Goal: Browse casually

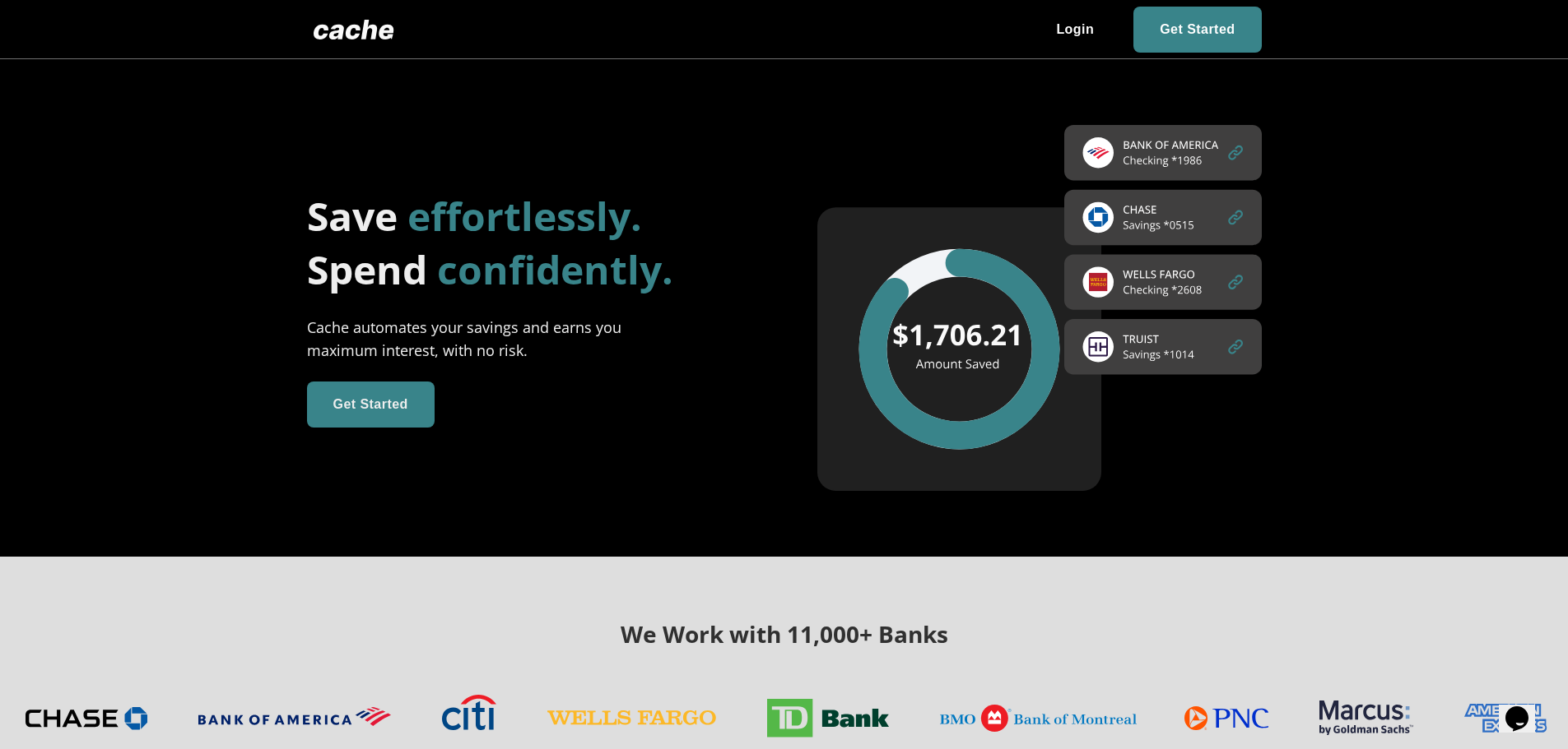
click at [475, 594] on div "We Work with 11,000+ Banks" at bounding box center [784, 684] width 1568 height 255
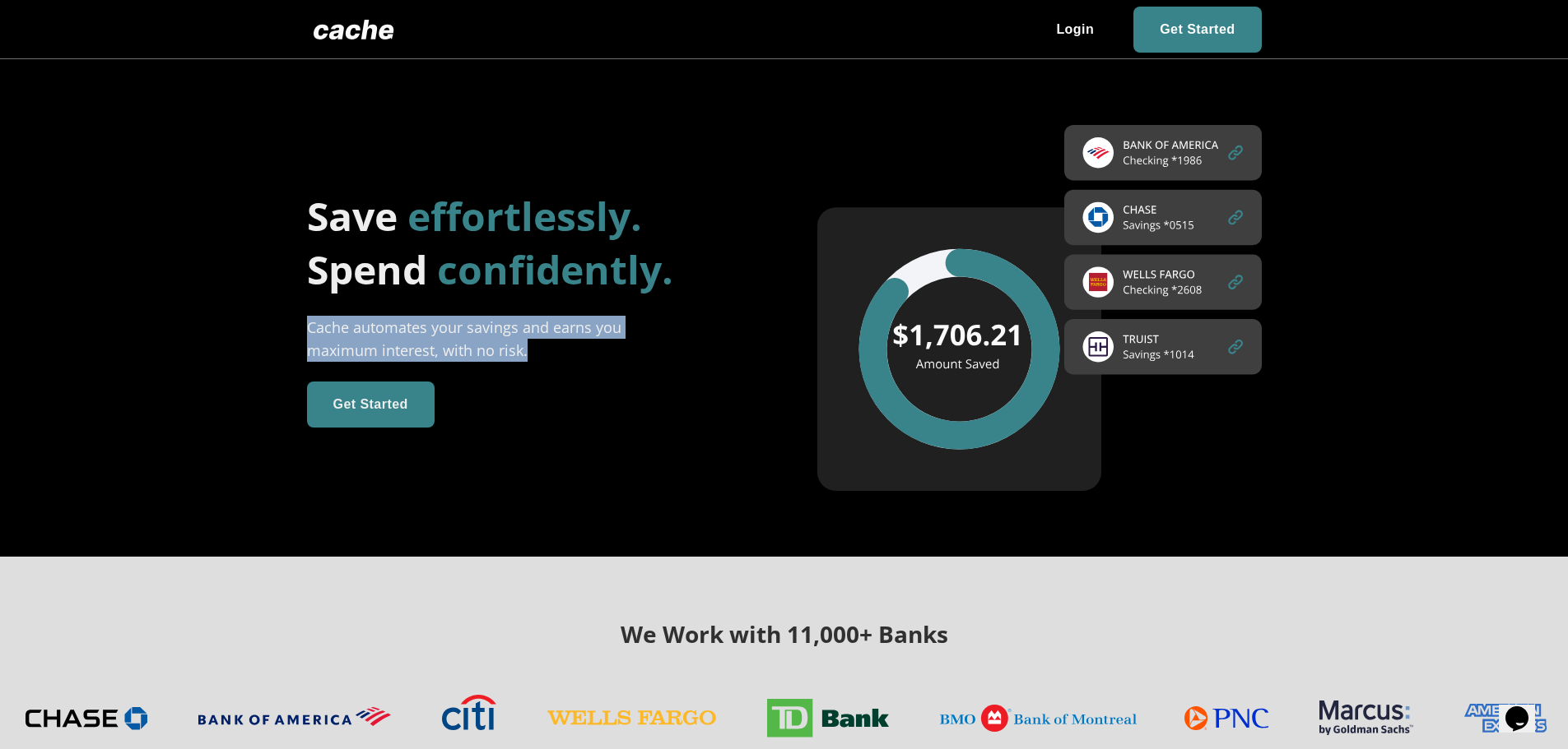
drag, startPoint x: 553, startPoint y: 342, endPoint x: 301, endPoint y: 314, distance: 253.6
click at [301, 314] on div "Save effortlessly. Spend confidently. Cache automates your savings and earns yo…" at bounding box center [496, 309] width 510 height 239
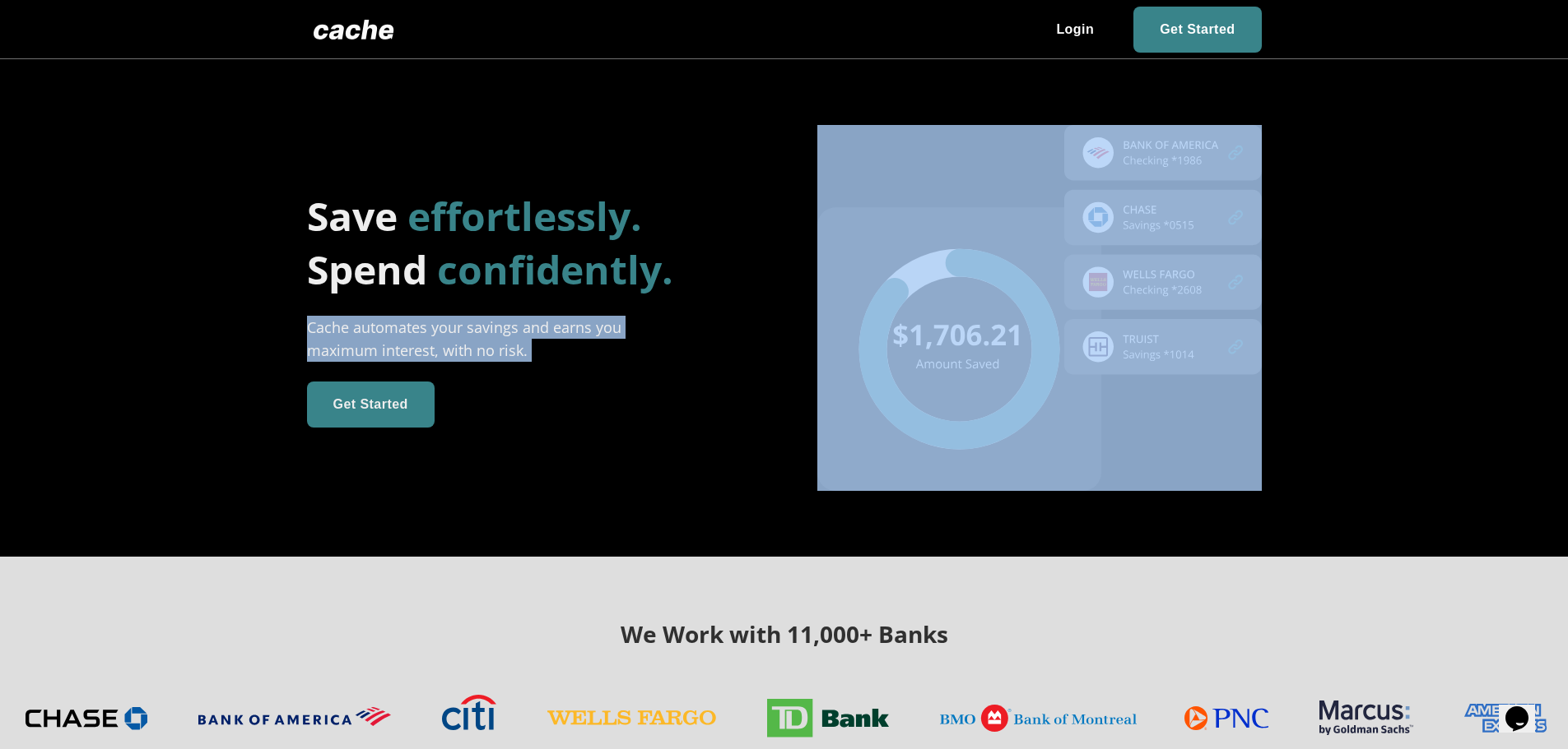
drag, startPoint x: 301, startPoint y: 316, endPoint x: 551, endPoint y: 342, distance: 251.3
click at [551, 342] on div "Save effortlessly. Spend confidently. Cache automates your savings and earns yo…" at bounding box center [496, 309] width 510 height 239
click at [551, 342] on div "Cache automates your savings and earns you maximum interest, with no risk." at bounding box center [484, 338] width 354 height 46
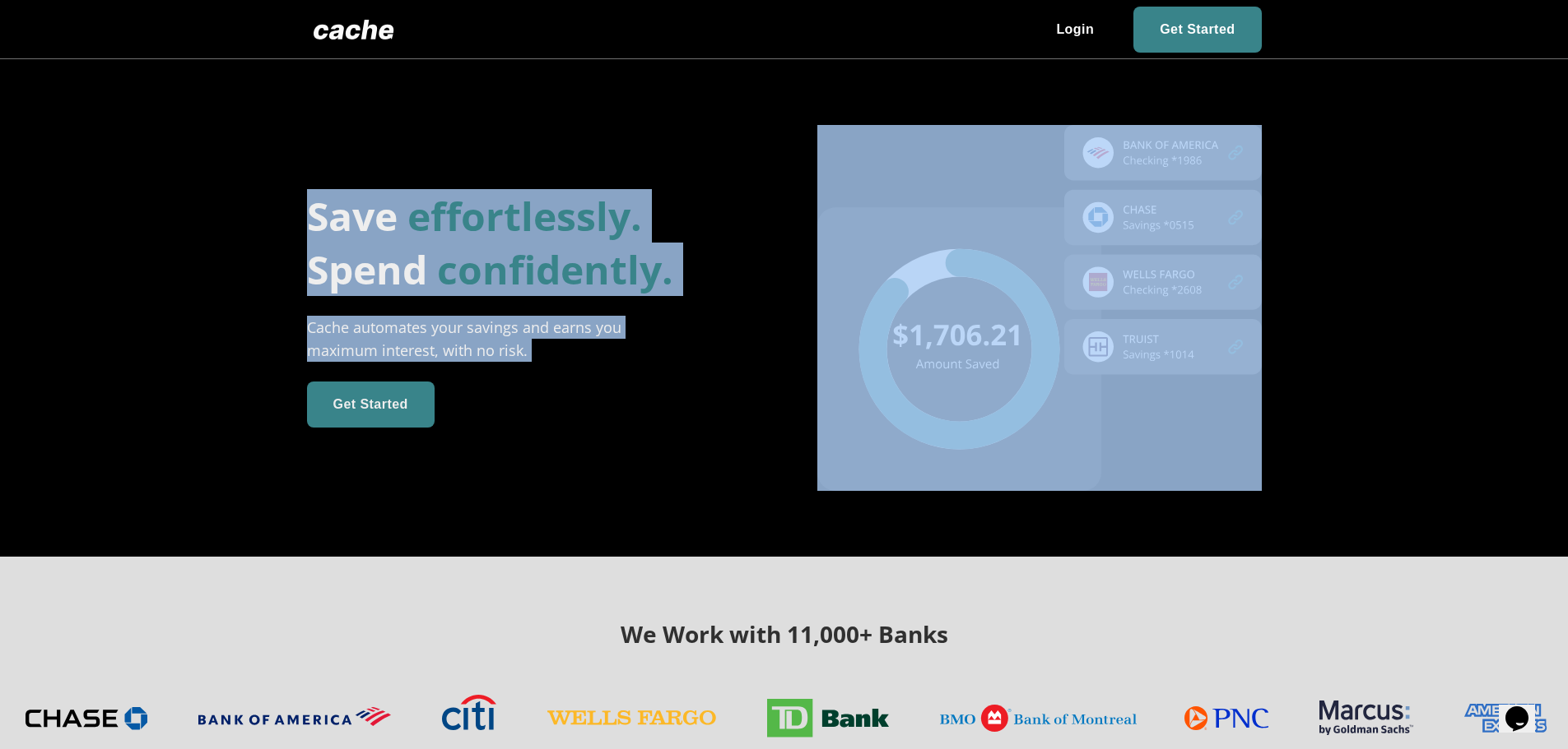
drag, startPoint x: 551, startPoint y: 342, endPoint x: 316, endPoint y: 194, distance: 277.7
click at [316, 194] on div "Save effortlessly. Spend confidently. Cache automates your savings and earns yo…" at bounding box center [496, 309] width 510 height 239
click at [316, 194] on h1 "Save effortlessly." at bounding box center [529, 216] width 444 height 53
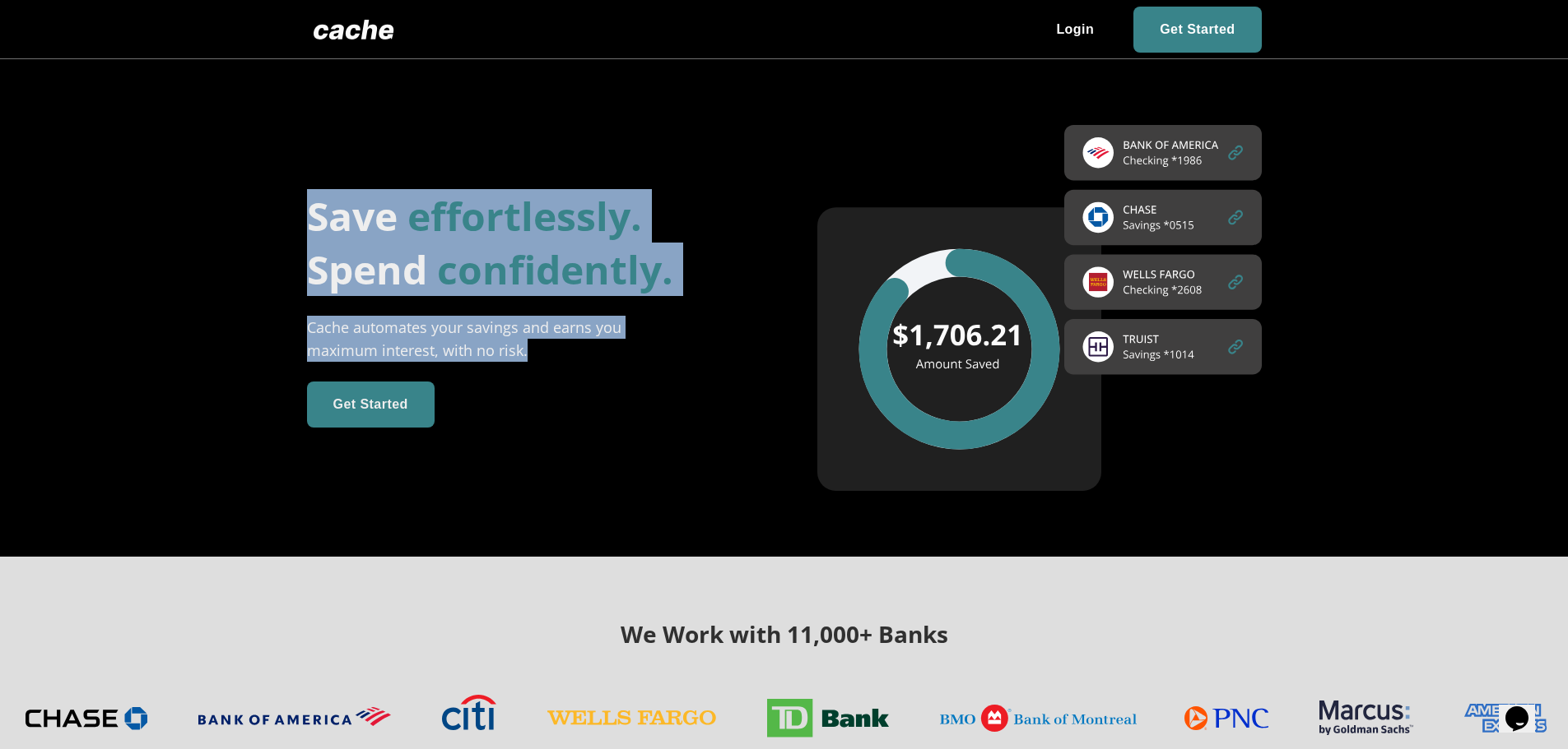
drag, startPoint x: 305, startPoint y: 208, endPoint x: 640, endPoint y: 356, distance: 366.2
click at [640, 356] on div "Save effortlessly. Spend confidently. Cache automates your savings and earns yo…" at bounding box center [496, 309] width 510 height 239
click at [640, 356] on div "Cache automates your savings and earns you maximum interest, with no risk." at bounding box center [484, 338] width 354 height 46
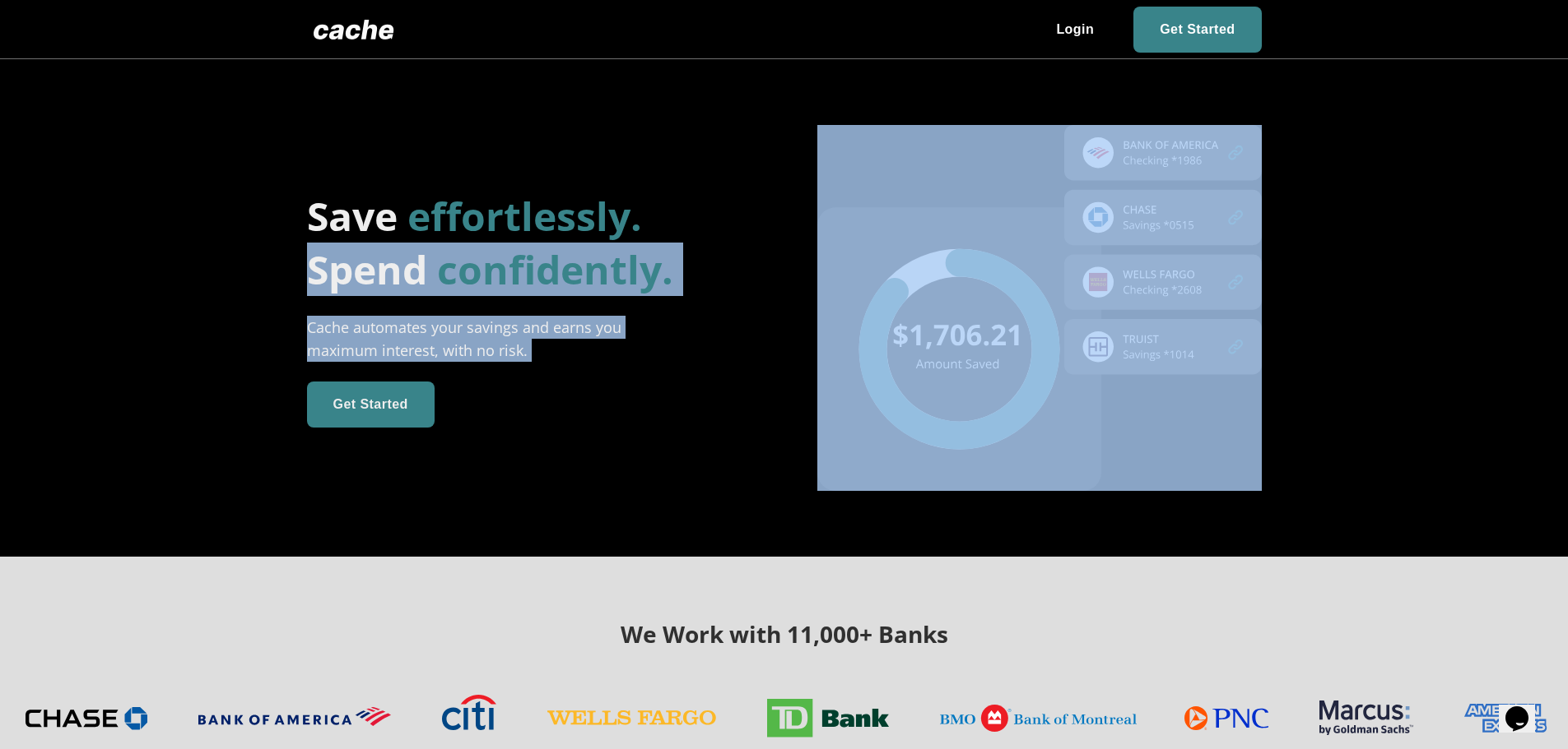
drag, startPoint x: 640, startPoint y: 356, endPoint x: 354, endPoint y: 286, distance: 294.4
click at [354, 286] on div "Save effortlessly. Spend confidently. Cache automates your savings and earns yo…" at bounding box center [496, 309] width 510 height 239
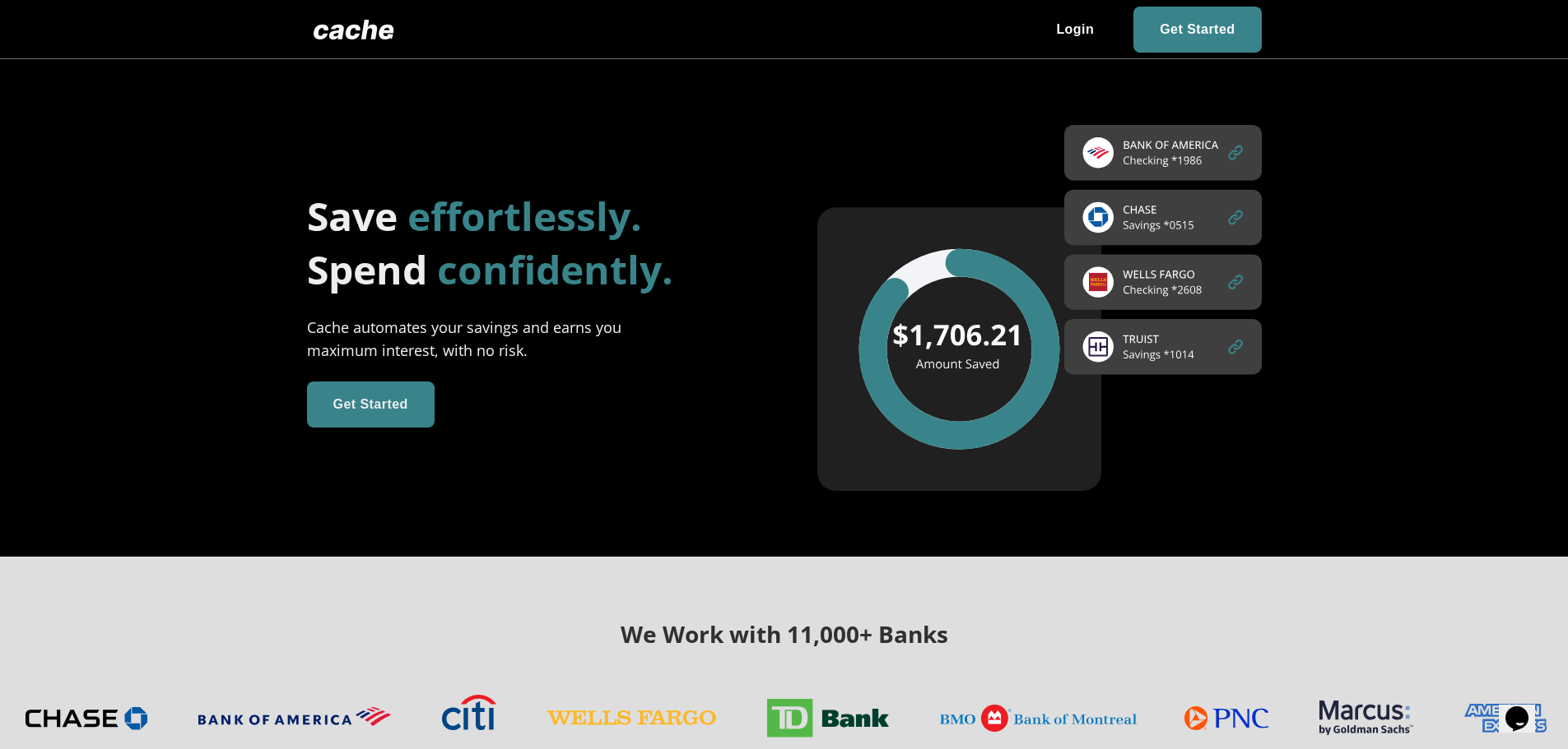
click at [297, 215] on div "Save effortlessly. Spend confidently. Cache automates your savings and earns yo…" at bounding box center [496, 309] width 510 height 239
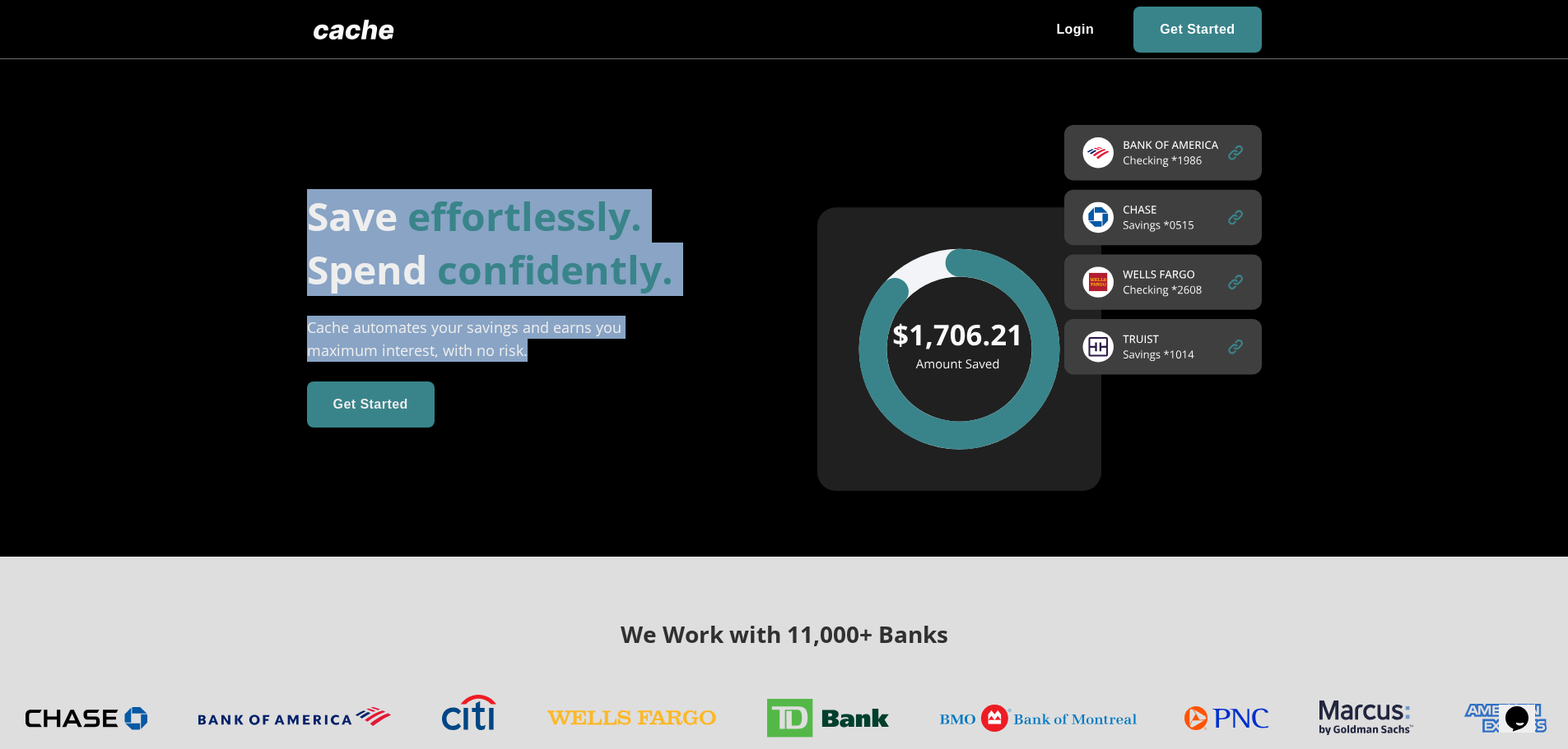
drag, startPoint x: 304, startPoint y: 210, endPoint x: 620, endPoint y: 359, distance: 349.4
click at [620, 359] on div "Save effortlessly. Spend confidently. Cache automates your savings and earns yo…" at bounding box center [496, 309] width 510 height 239
click at [620, 359] on div "Cache automates your savings and earns you maximum interest, with no risk." at bounding box center [484, 338] width 354 height 46
drag, startPoint x: 620, startPoint y: 359, endPoint x: 283, endPoint y: 197, distance: 373.9
click at [283, 197] on div "Save effortlessly. Spend confidently. Cache automates your savings and earns yo…" at bounding box center [496, 309] width 510 height 239
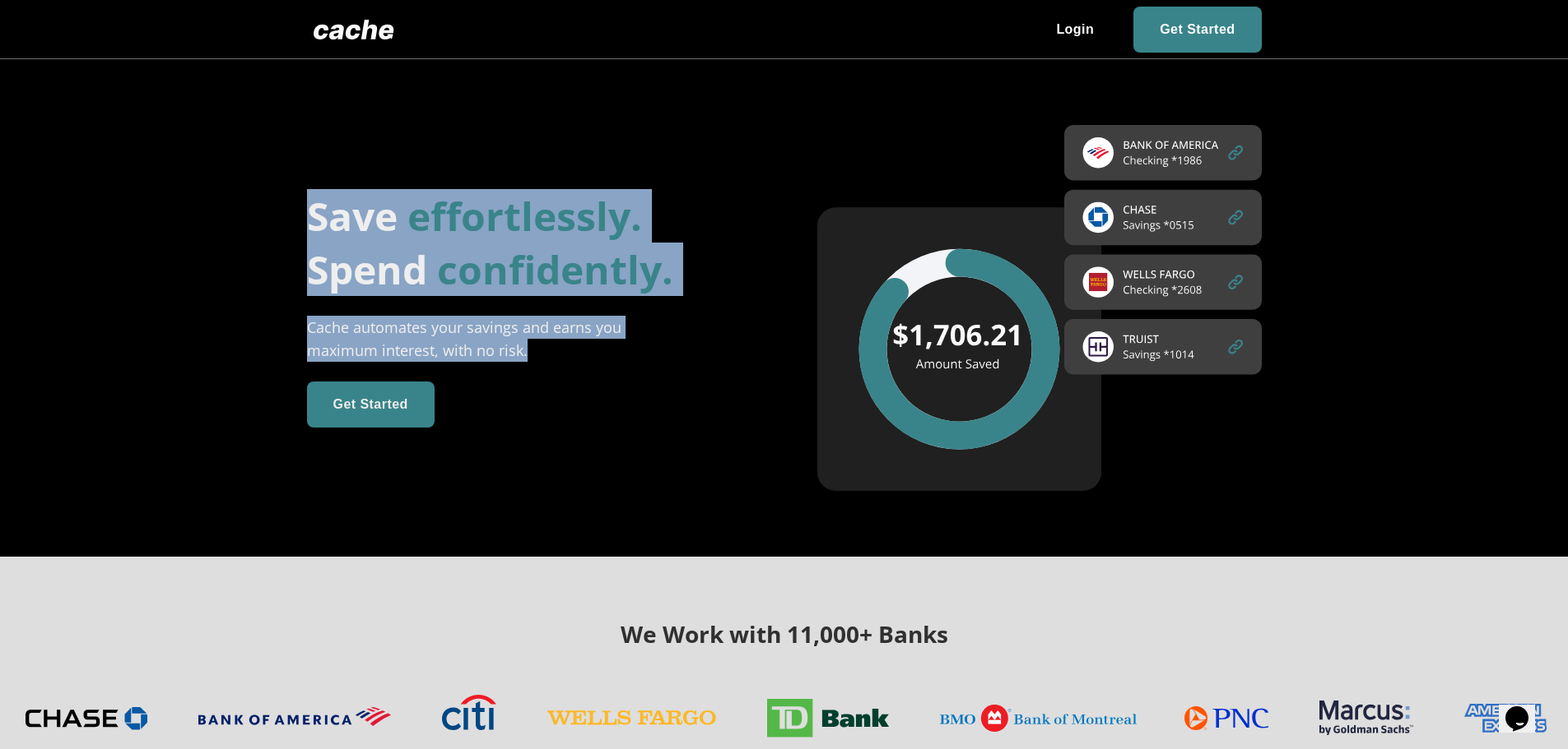
click at [283, 197] on div "Save effortlessly. Spend confidently. Cache automates your savings and earns yo…" at bounding box center [496, 309] width 510 height 239
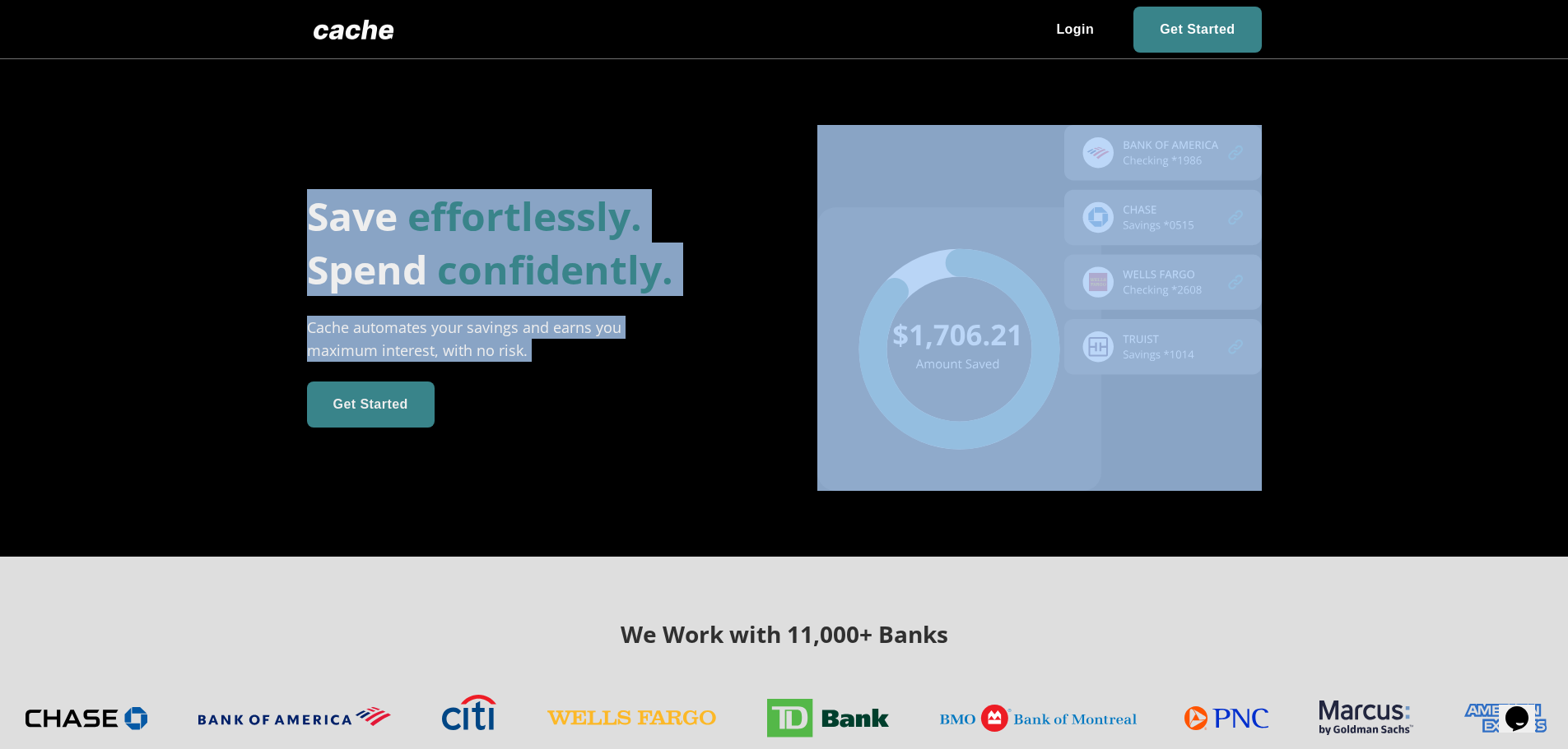
drag, startPoint x: 516, startPoint y: 299, endPoint x: 645, endPoint y: 430, distance: 183.9
click at [645, 430] on div "Save effortlessly. Spend confidently. Cache automates your savings and earns yo…" at bounding box center [752, 308] width 1021 height 366
